Goal: Task Accomplishment & Management: Use online tool/utility

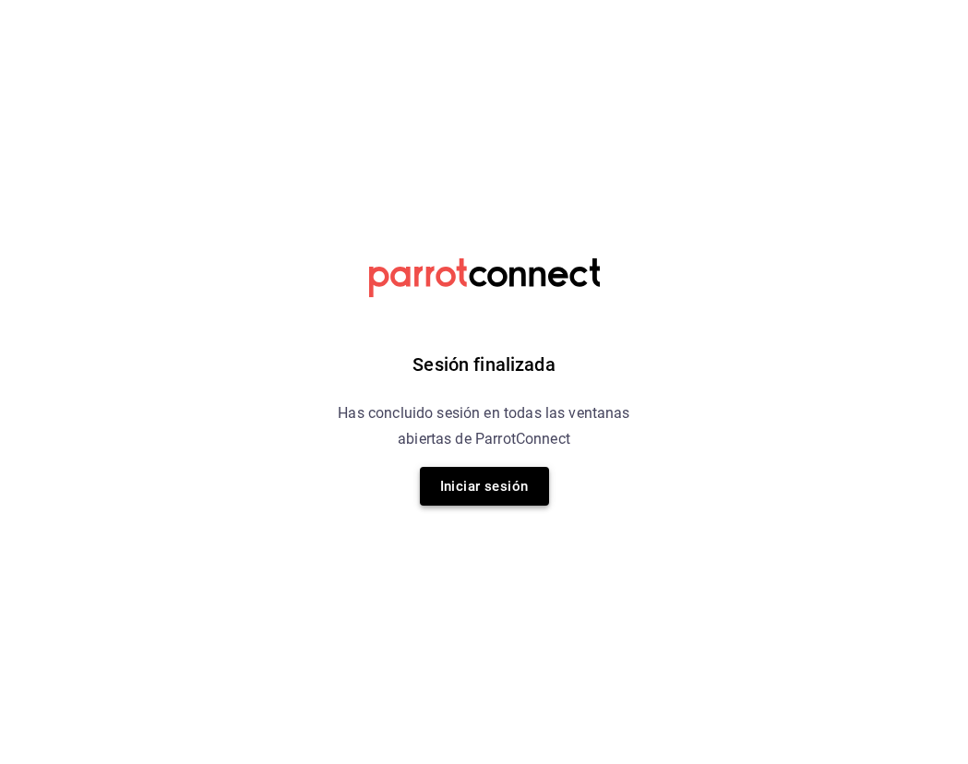
click at [508, 494] on button "Iniciar sesión" at bounding box center [484, 486] width 129 height 39
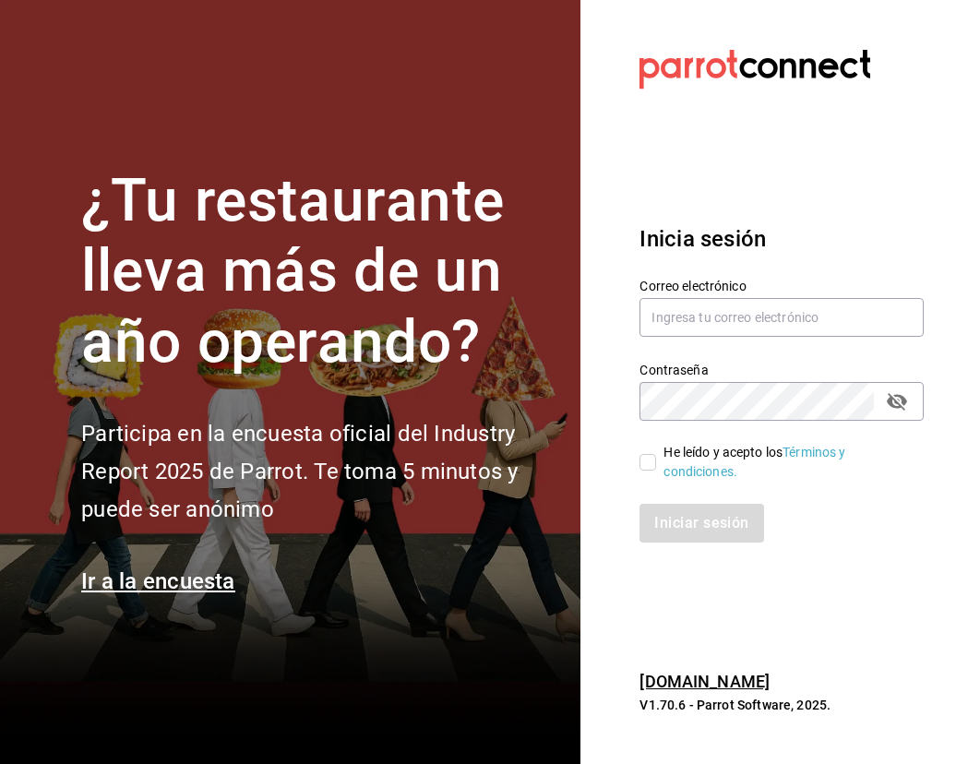
type input "[EMAIL_ADDRESS][DOMAIN_NAME]"
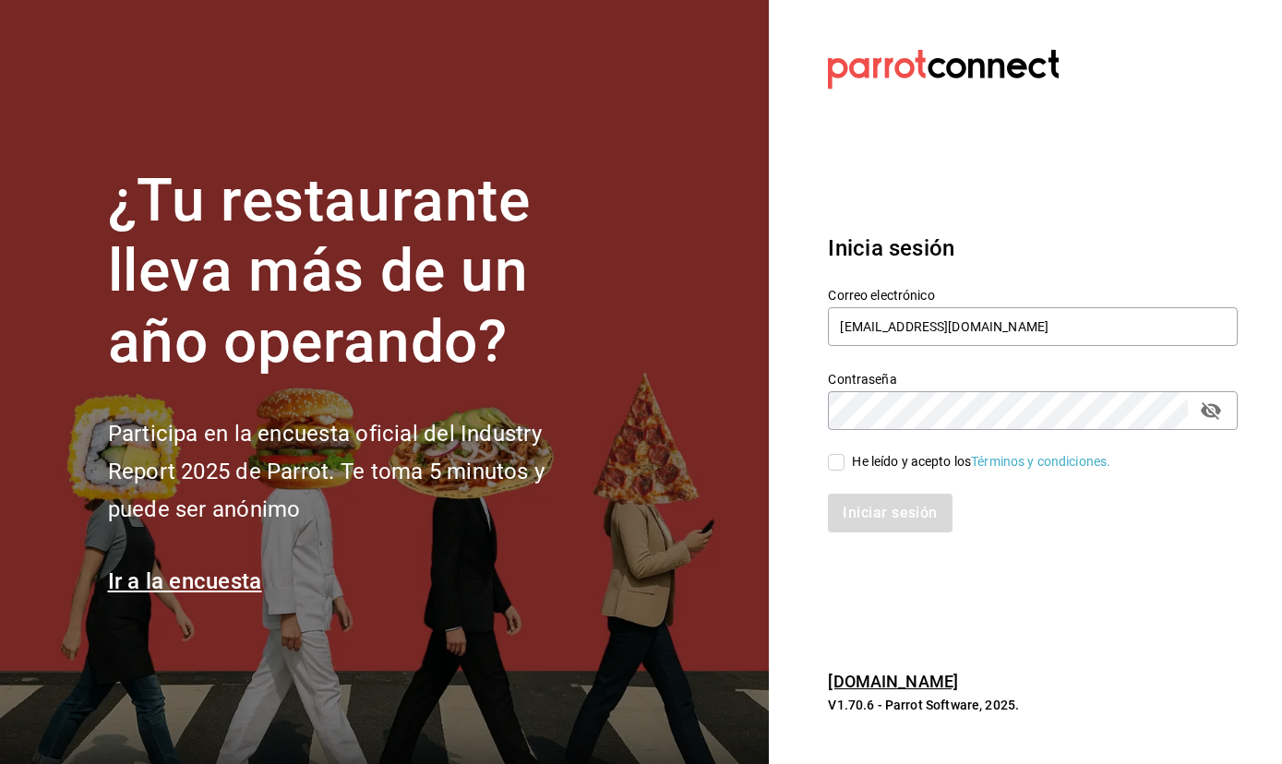
drag, startPoint x: 844, startPoint y: 459, endPoint x: 864, endPoint y: 486, distance: 34.3
click at [844, 459] on input "He leído y acepto los Términos y condiciones." at bounding box center [836, 462] width 17 height 17
checkbox input "true"
click at [891, 522] on button "Iniciar sesión" at bounding box center [891, 513] width 126 height 39
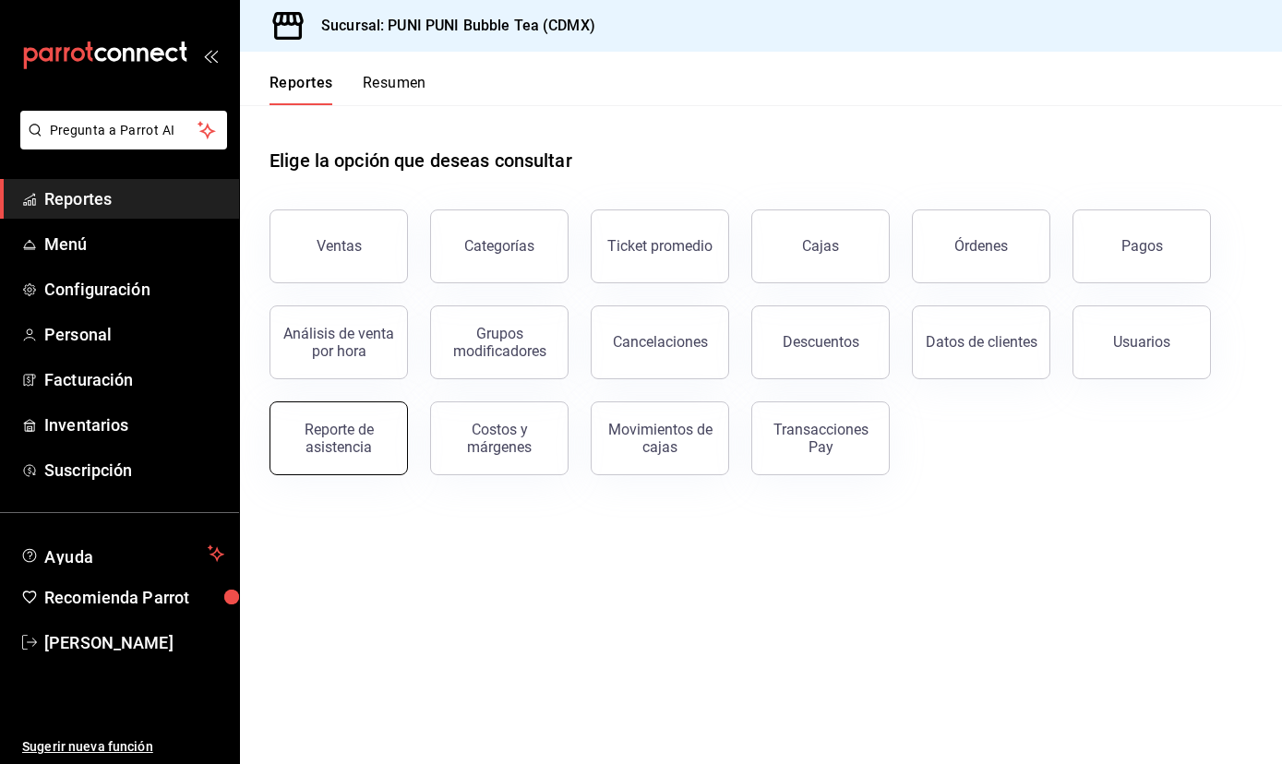
click at [377, 443] on div "Reporte de asistencia" at bounding box center [338, 438] width 114 height 35
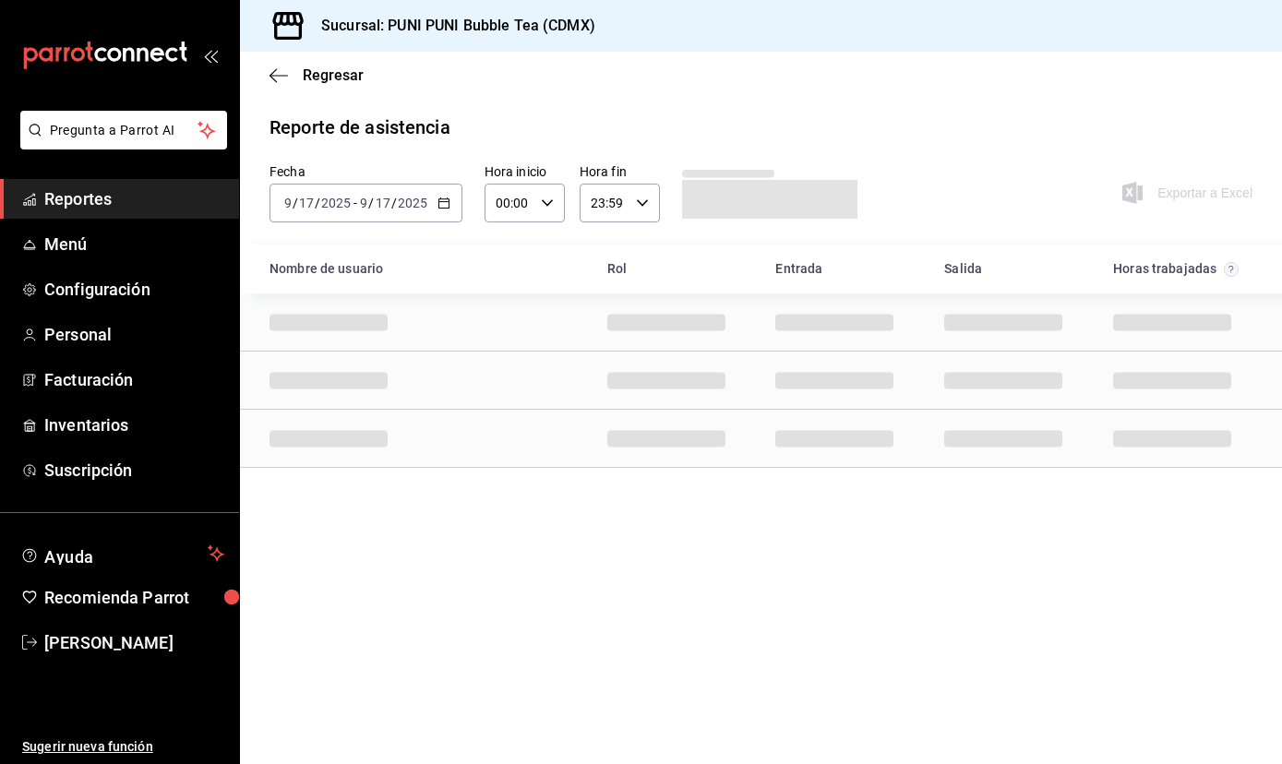
click at [439, 203] on icon "button" at bounding box center [443, 203] width 13 height 13
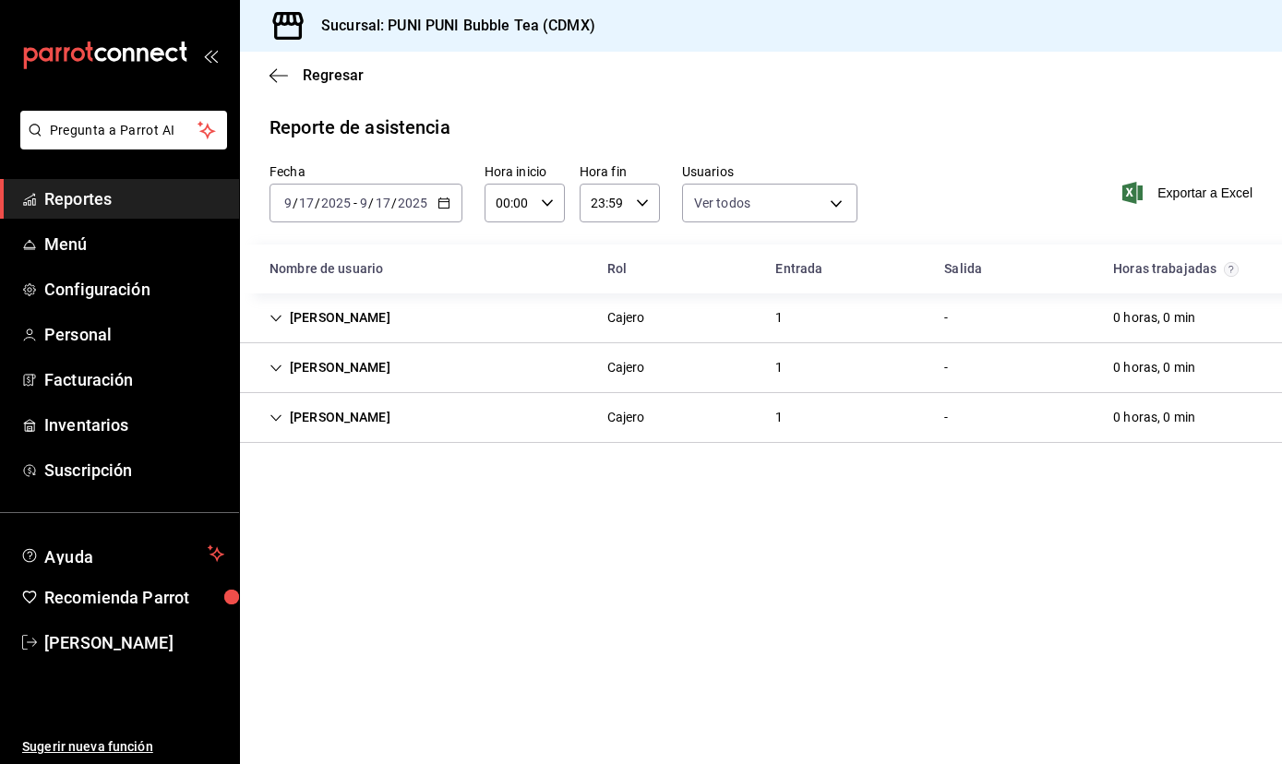
click at [437, 211] on div "2025-09-17 9 / 17 / 2025 - 2025-09-17 9 / 17 / 2025" at bounding box center [365, 203] width 193 height 39
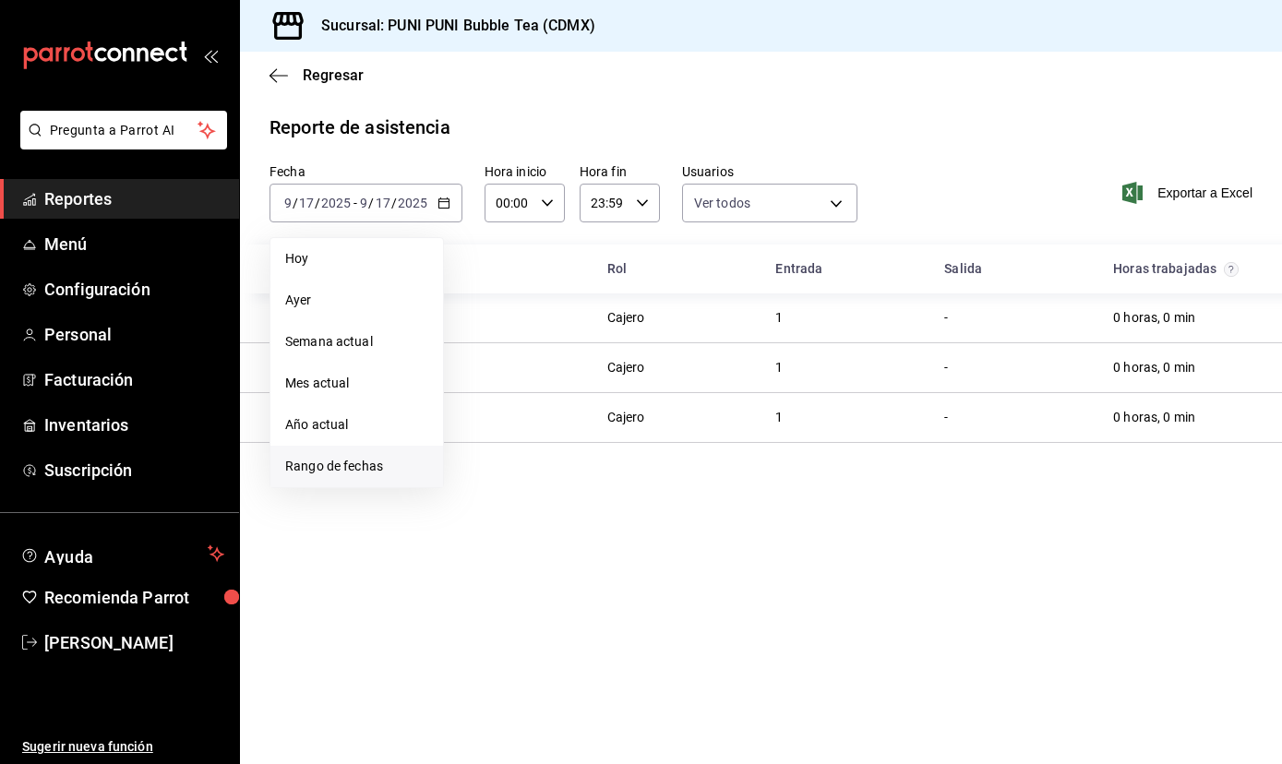
click at [364, 471] on span "Rango de fechas" at bounding box center [356, 466] width 143 height 19
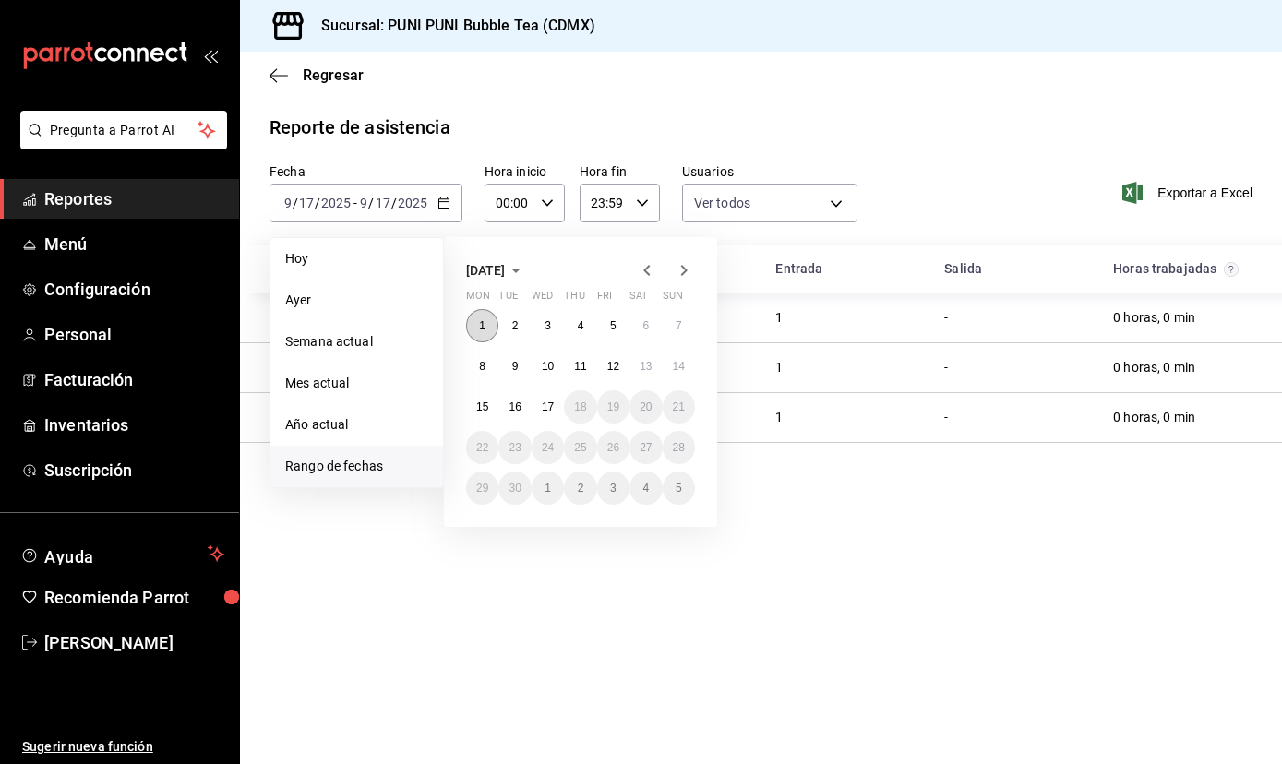
click at [484, 328] on abbr "1" at bounding box center [482, 325] width 6 height 13
click at [485, 409] on abbr "15" at bounding box center [482, 407] width 12 height 13
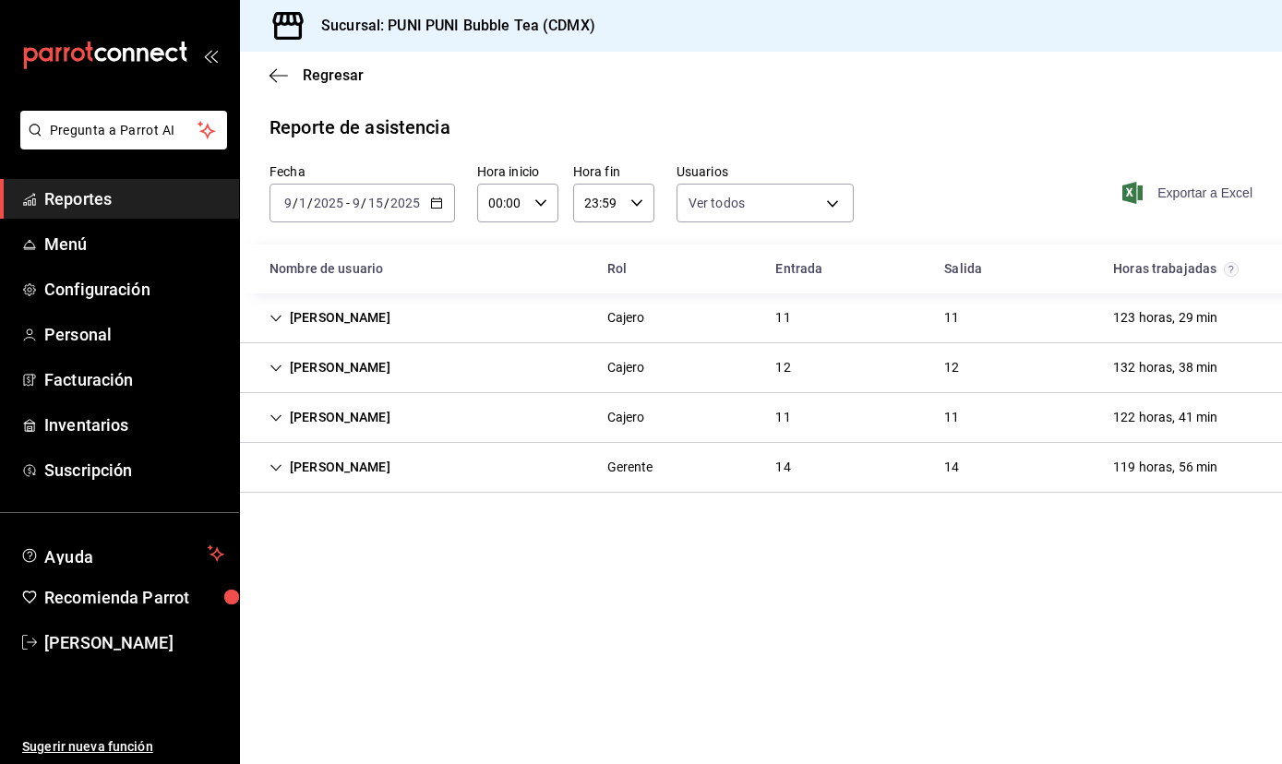
click at [1195, 183] on span "Exportar a Excel" at bounding box center [1189, 193] width 126 height 22
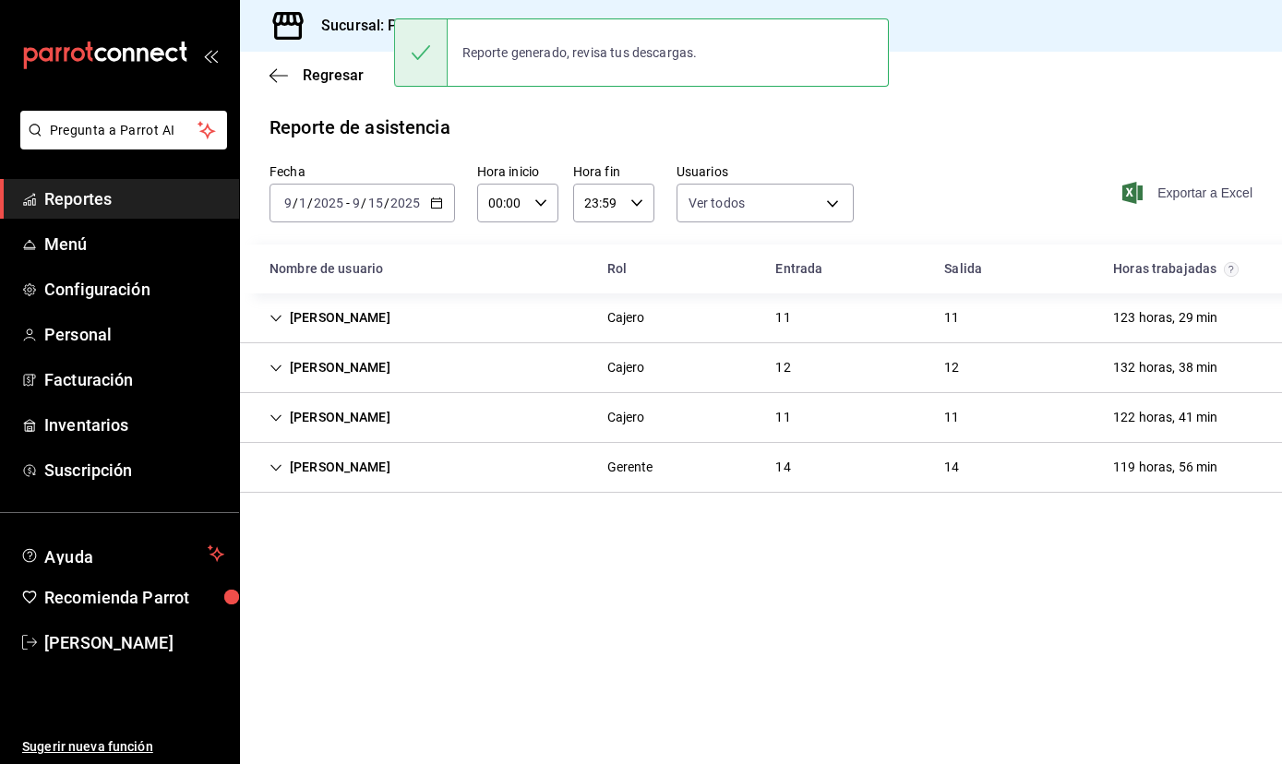
click at [1182, 189] on span "Exportar a Excel" at bounding box center [1189, 193] width 126 height 22
